Goal: Task Accomplishment & Management: Complete application form

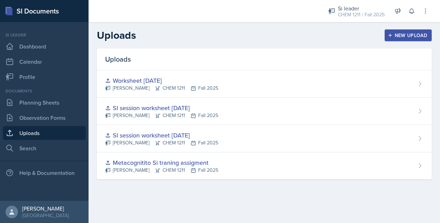
click at [401, 39] on button "New Upload" at bounding box center [407, 35] width 47 height 12
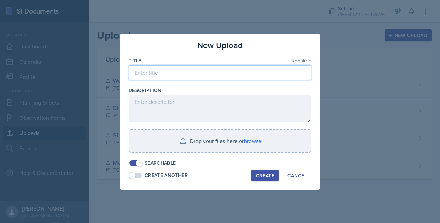
click at [204, 73] on input at bounding box center [220, 72] width 182 height 15
type input "[DATE]"
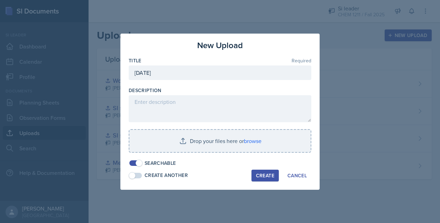
click at [171, 142] on input "file" at bounding box center [219, 141] width 181 height 22
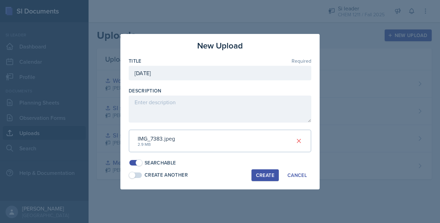
click at [264, 178] on div "Create" at bounding box center [265, 175] width 18 height 6
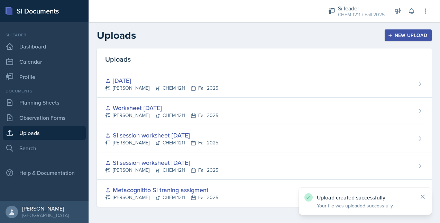
click at [160, 84] on div "[DATE]" at bounding box center [161, 80] width 113 height 9
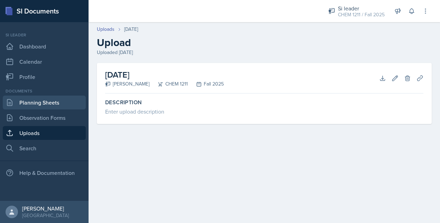
click at [62, 100] on link "Planning Sheets" at bounding box center [44, 102] width 83 height 14
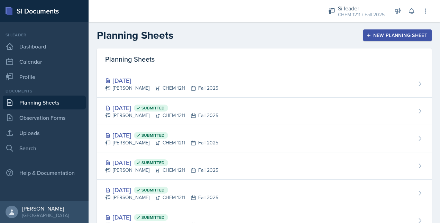
click at [180, 78] on div "[DATE]" at bounding box center [161, 80] width 113 height 9
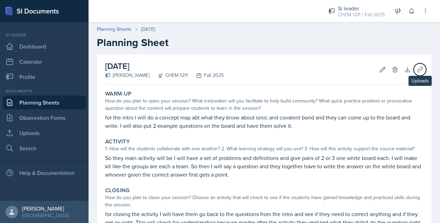
click at [416, 67] on icon at bounding box center [419, 69] width 7 height 7
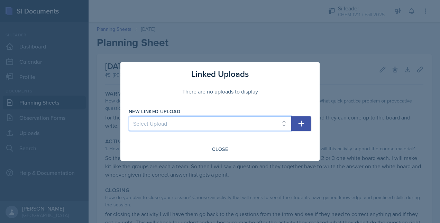
click at [214, 125] on select "Select Upload Metacognitito Si traning assigment SI session worksheet [DATE] SI…" at bounding box center [210, 123] width 162 height 15
select select "8f299ec6-52aa-44c7-8624-923685997e49"
click at [129, 116] on select "Select Upload Metacognitito Si traning assigment SI session worksheet [DATE] SI…" at bounding box center [210, 123] width 162 height 15
click at [302, 124] on icon "button" at bounding box center [301, 123] width 8 height 8
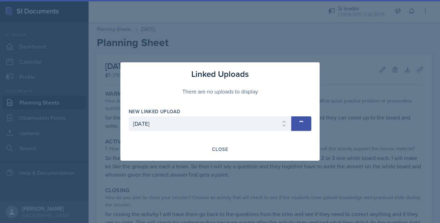
select select
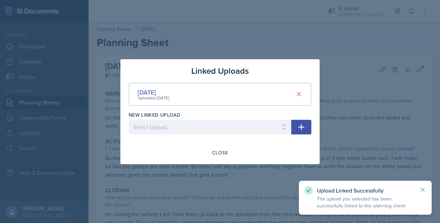
click at [214, 185] on div at bounding box center [220, 111] width 440 height 223
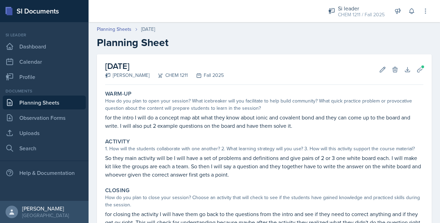
scroll to position [91, 0]
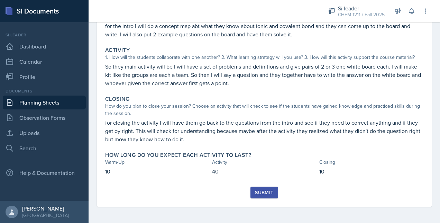
click at [260, 194] on div "Submit" at bounding box center [264, 192] width 18 height 6
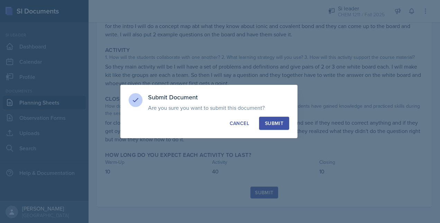
click at [281, 121] on div "Submit" at bounding box center [274, 123] width 18 height 7
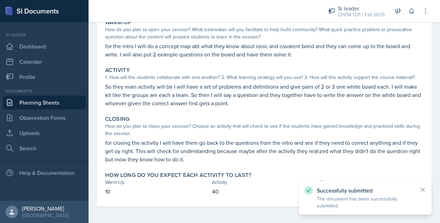
scroll to position [0, 0]
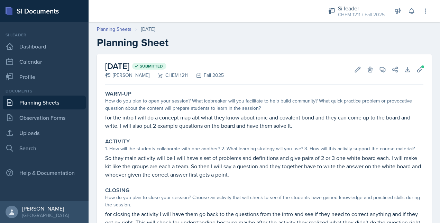
click at [58, 102] on link "Planning Sheets" at bounding box center [44, 102] width 83 height 14
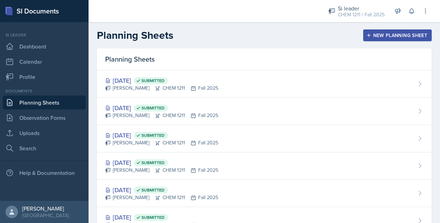
click at [392, 31] on button "New Planning Sheet" at bounding box center [397, 35] width 68 height 12
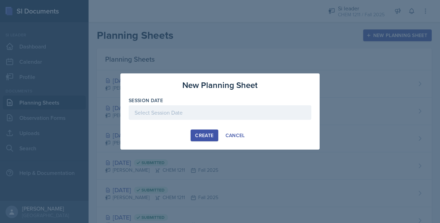
click at [212, 111] on div at bounding box center [220, 112] width 182 height 15
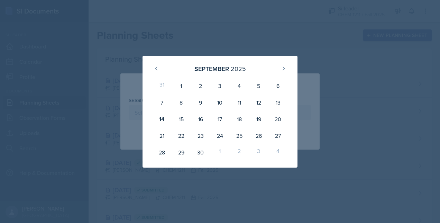
click at [243, 119] on div "18" at bounding box center [238, 119] width 19 height 17
type input "[DATE]"
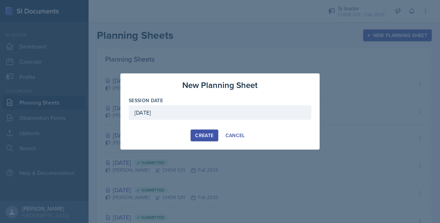
click at [194, 139] on button "Create" at bounding box center [203, 135] width 27 height 12
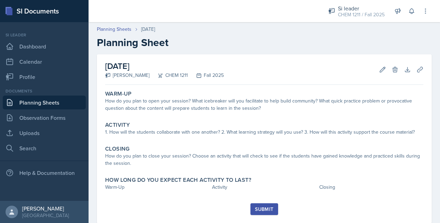
click at [149, 103] on div "How do you plan to open your session? What icebreaker will you facilitate to he…" at bounding box center [264, 104] width 318 height 15
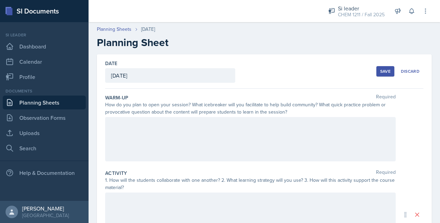
click at [122, 128] on div at bounding box center [250, 139] width 290 height 44
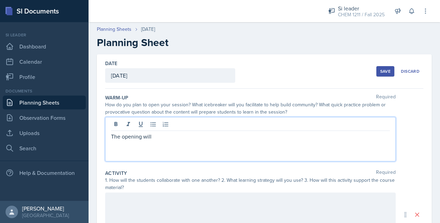
click at [155, 140] on div "The opening will" at bounding box center [250, 139] width 290 height 44
click at [159, 133] on p "The opening will" at bounding box center [250, 136] width 279 height 8
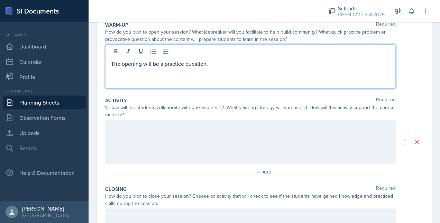
click at [195, 144] on div at bounding box center [250, 142] width 290 height 44
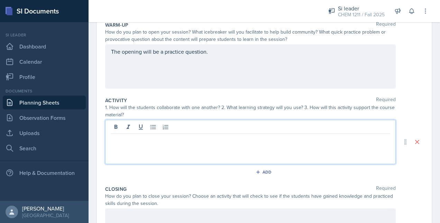
scroll to position [84, 0]
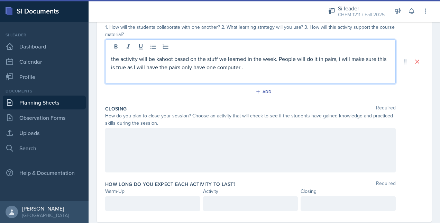
click at [191, 141] on div at bounding box center [250, 150] width 290 height 44
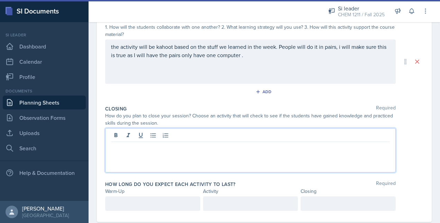
scroll to position [165, 0]
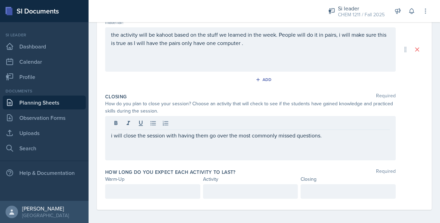
click at [395, 126] on div "i will close the session with having them go over the most commonly missed ques…" at bounding box center [264, 138] width 318 height 44
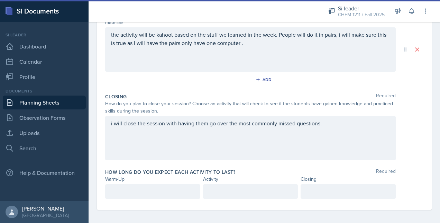
click at [308, 141] on div "i will close the session with having them go over the most commonly missed ques…" at bounding box center [250, 138] width 290 height 44
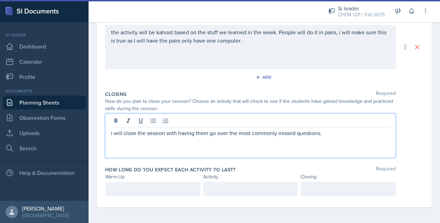
click at [354, 132] on p "i will close the session with having them go over the most commonly missed ques…" at bounding box center [250, 133] width 279 height 8
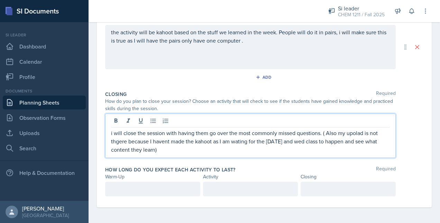
click at [309, 138] on p "i will close the session with having them go over the most commonly missed ques…" at bounding box center [250, 141] width 279 height 25
click at [197, 152] on div "i will close the session with having them go over the most commonly missed ques…" at bounding box center [250, 135] width 290 height 44
click at [168, 153] on div "i will close the session with having them go over the most commonly missed ques…" at bounding box center [250, 135] width 290 height 44
click at [189, 152] on div "i will close the session with having them go over the most commonly missed ques…" at bounding box center [250, 135] width 290 height 44
click at [181, 152] on p "i will close the session with having them go over the most commonly missed ques…" at bounding box center [250, 141] width 279 height 25
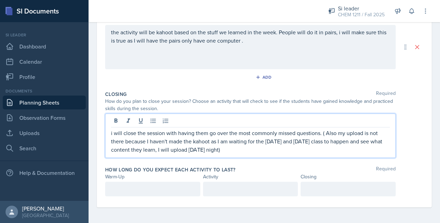
click at [131, 182] on div at bounding box center [152, 188] width 95 height 15
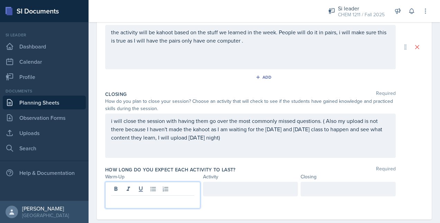
scroll to position [179, 0]
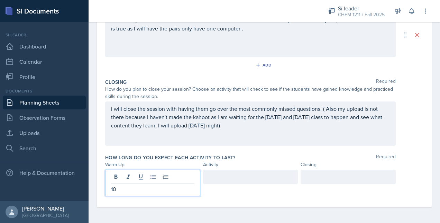
click at [222, 169] on div at bounding box center [250, 176] width 95 height 15
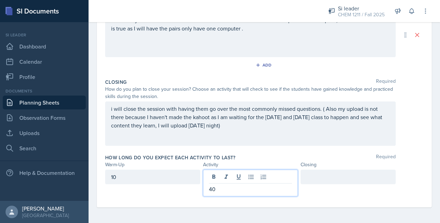
click at [307, 172] on div at bounding box center [347, 176] width 95 height 15
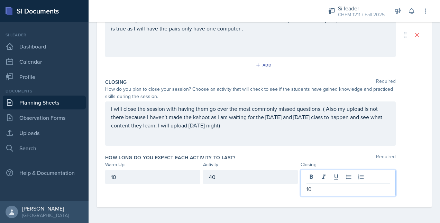
click at [260, 181] on div "40" at bounding box center [250, 176] width 95 height 15
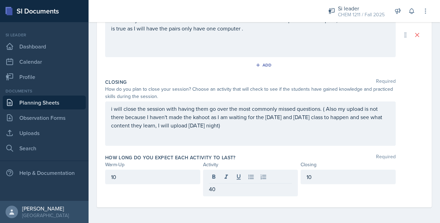
click at [325, 190] on div "10" at bounding box center [347, 182] width 95 height 27
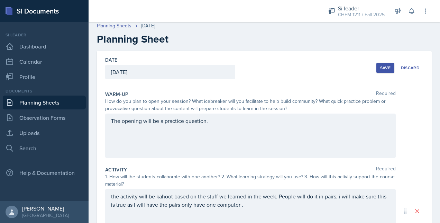
scroll to position [0, 0]
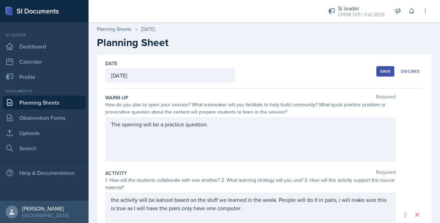
click at [384, 69] on div "Save" at bounding box center [385, 71] width 10 height 6
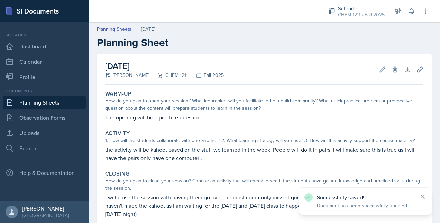
scroll to position [75, 0]
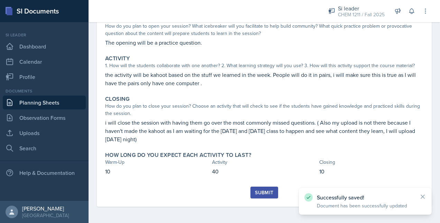
click at [255, 192] on div "Submit" at bounding box center [264, 192] width 18 height 6
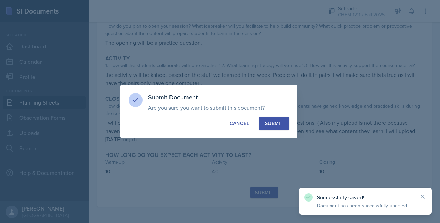
click at [281, 124] on div "Submit" at bounding box center [274, 123] width 18 height 7
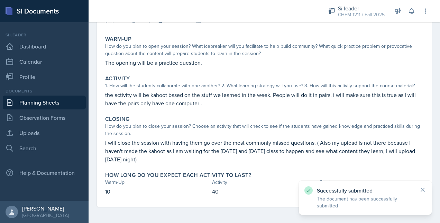
scroll to position [0, 0]
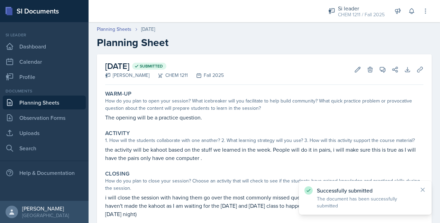
click at [18, 106] on link "Planning Sheets" at bounding box center [44, 102] width 83 height 14
